Goal: Information Seeking & Learning: Check status

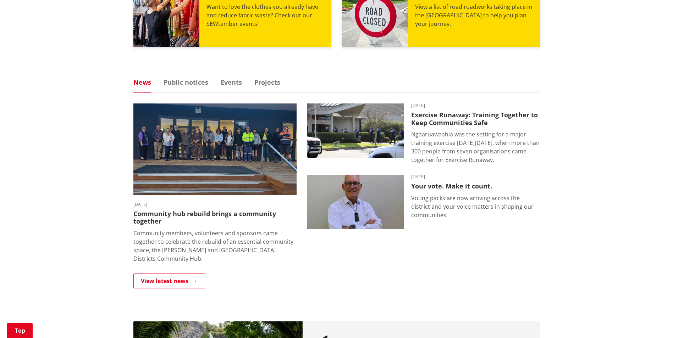
scroll to position [497, 0]
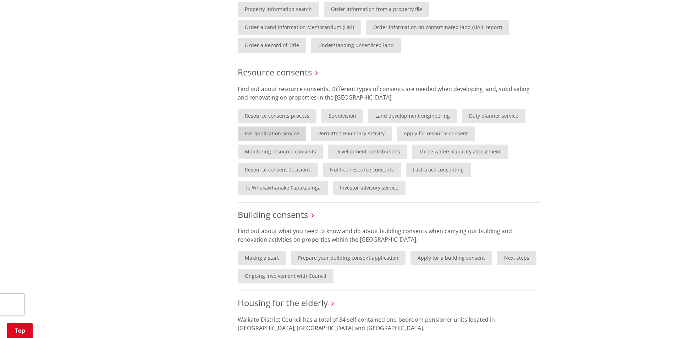
scroll to position [461, 0]
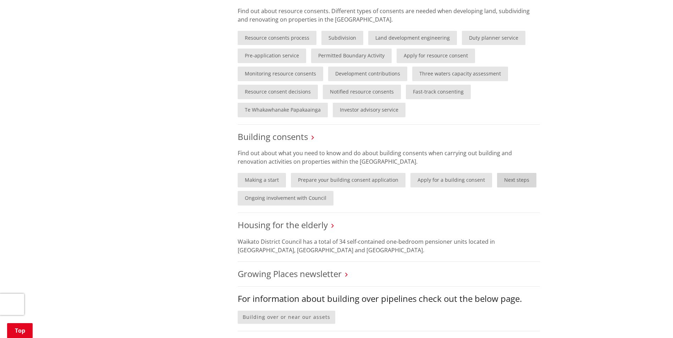
click at [512, 181] on link "Next steps" at bounding box center [516, 180] width 39 height 15
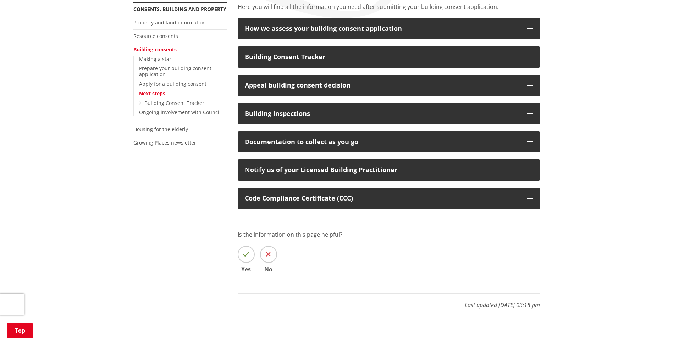
scroll to position [106, 0]
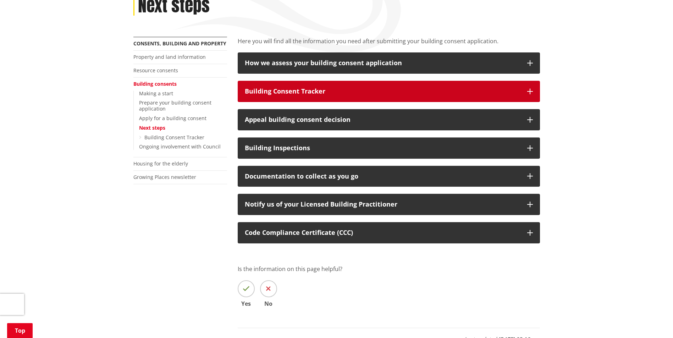
click at [310, 89] on div "Building Consent Tracker" at bounding box center [382, 91] width 275 height 7
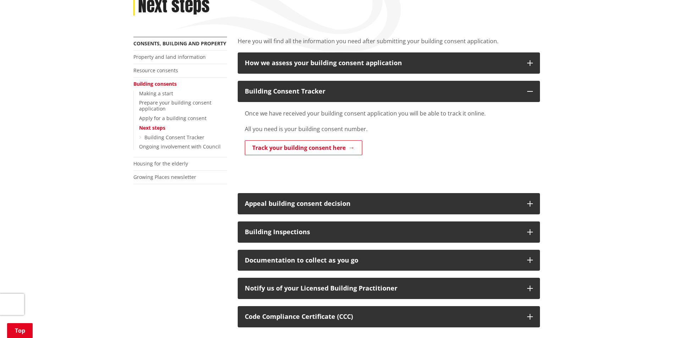
drag, startPoint x: 312, startPoint y: 145, endPoint x: 402, endPoint y: 147, distance: 90.1
click at [312, 145] on link "Track your building consent here" at bounding box center [303, 147] width 117 height 15
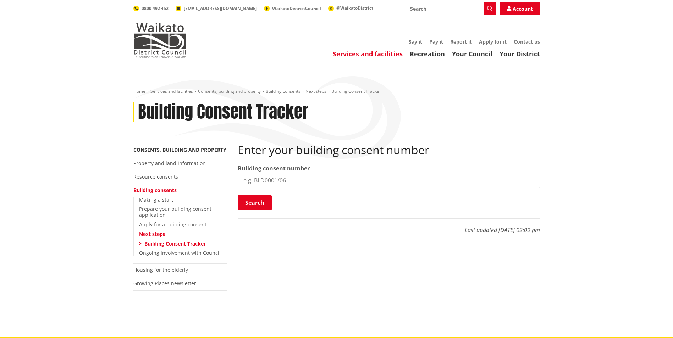
click at [276, 180] on input "search" at bounding box center [389, 181] width 302 height 16
click at [360, 186] on input "search" at bounding box center [389, 181] width 302 height 16
paste input "BLD0240/26"
type input "BLD0240/26"
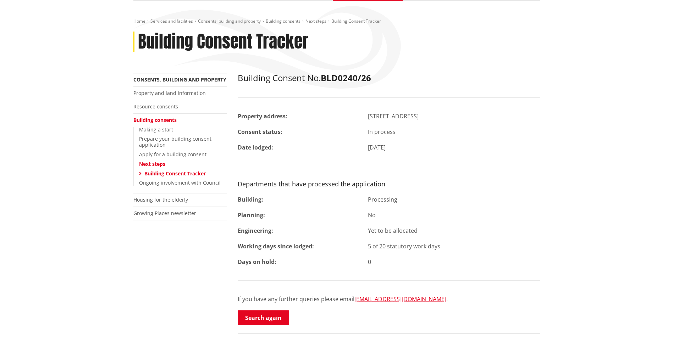
scroll to position [71, 0]
click at [318, 200] on div "Building:" at bounding box center [297, 199] width 131 height 9
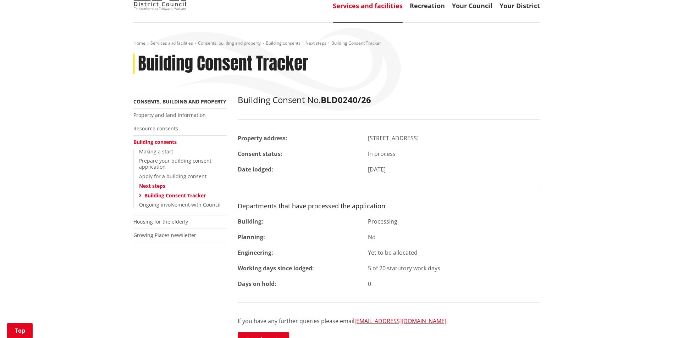
scroll to position [0, 0]
